Goal: Transaction & Acquisition: Purchase product/service

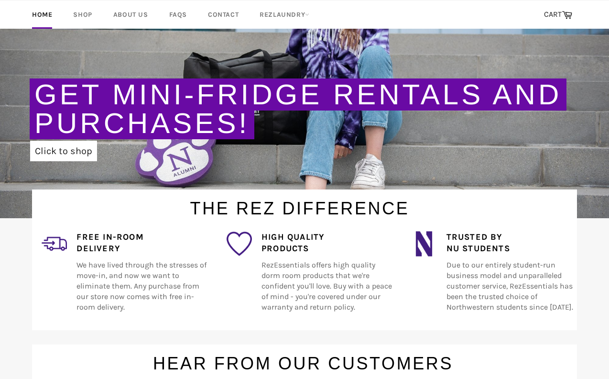
scroll to position [153, 0]
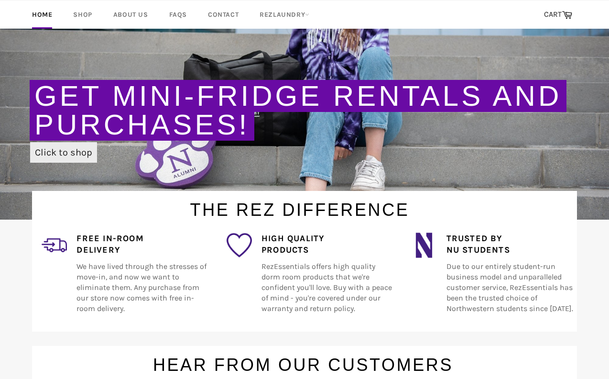
click at [60, 157] on link "Click to shop" at bounding box center [63, 152] width 67 height 21
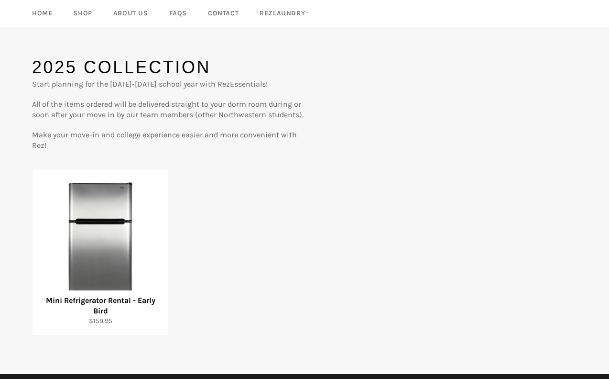
scroll to position [61, 0]
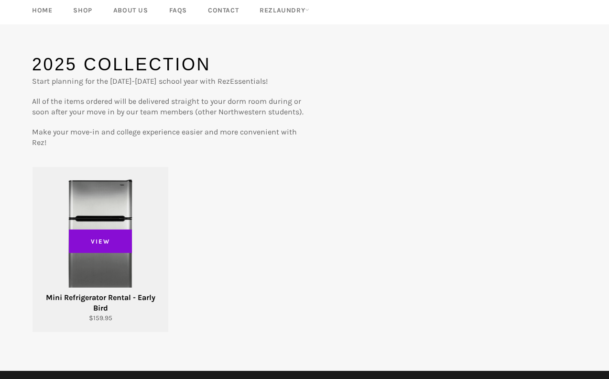
click at [125, 251] on span "View" at bounding box center [100, 241] width 63 height 24
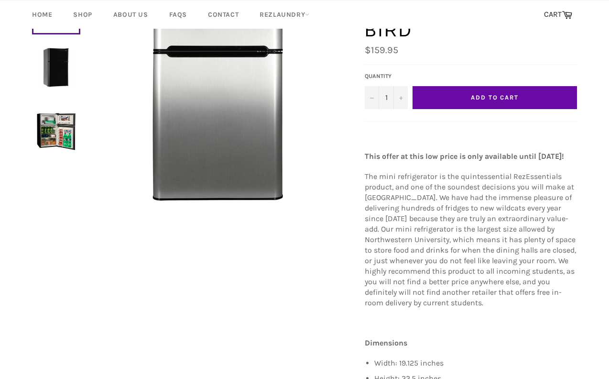
scroll to position [142, 0]
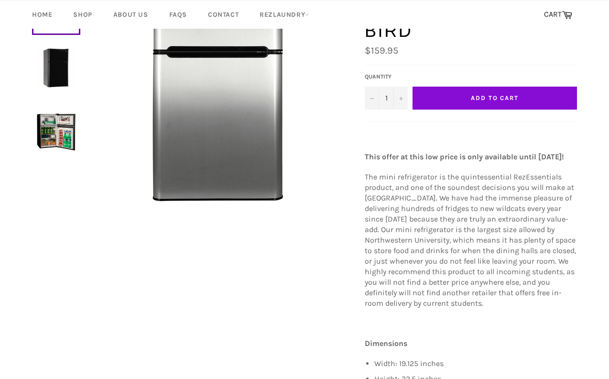
click at [473, 87] on button "Add to Cart" at bounding box center [495, 98] width 164 height 23
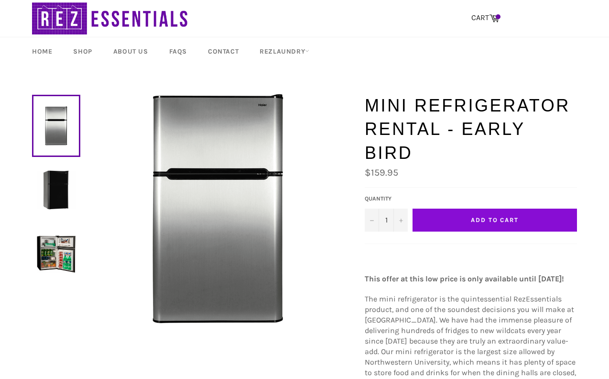
scroll to position [0, 0]
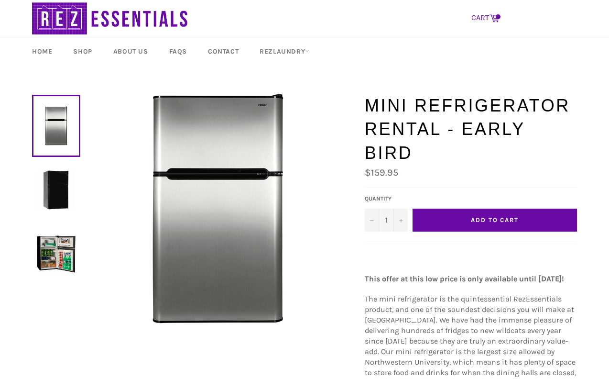
click at [498, 20] on icon at bounding box center [495, 19] width 10 height 8
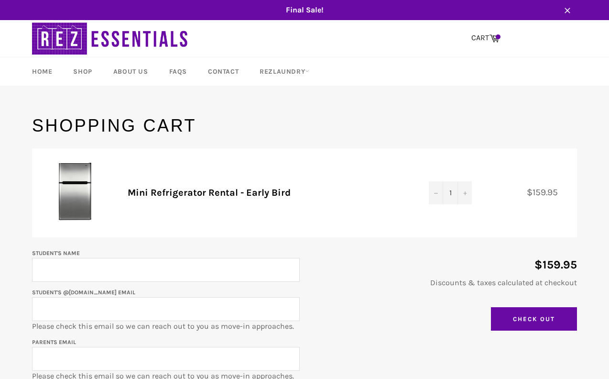
click at [213, 256] on p "Student's Name" at bounding box center [166, 264] width 268 height 34
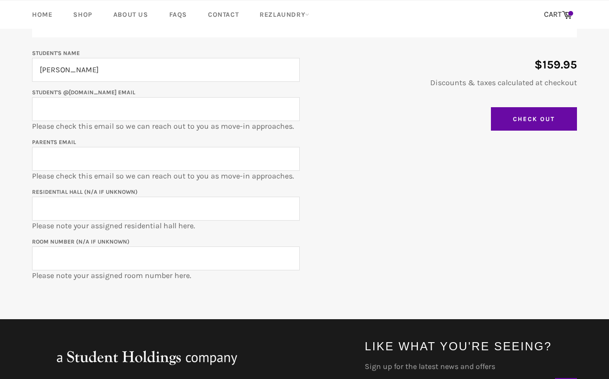
scroll to position [200, 0]
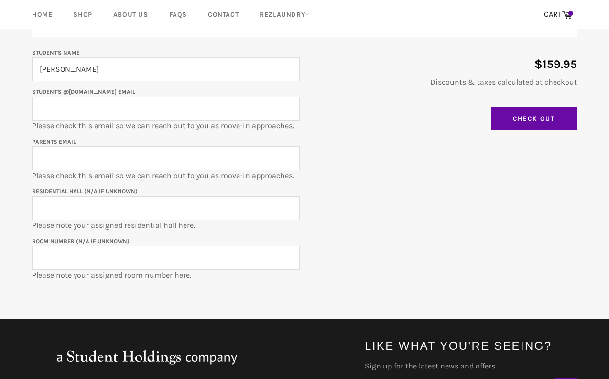
type input "Sydney Urbach"
type input "lisiurbach@yahoo.com"
click at [209, 199] on input "Residential Hall (N/A if unknown)" at bounding box center [166, 208] width 268 height 24
type input "Sargent Hall"
